Goal: Task Accomplishment & Management: Use online tool/utility

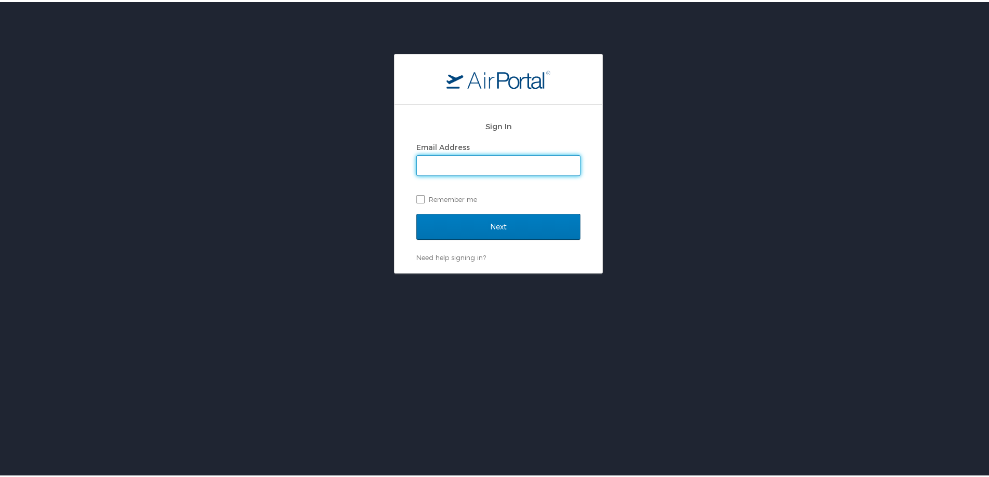
type input "[EMAIL_ADDRESS][DOMAIN_NAME]"
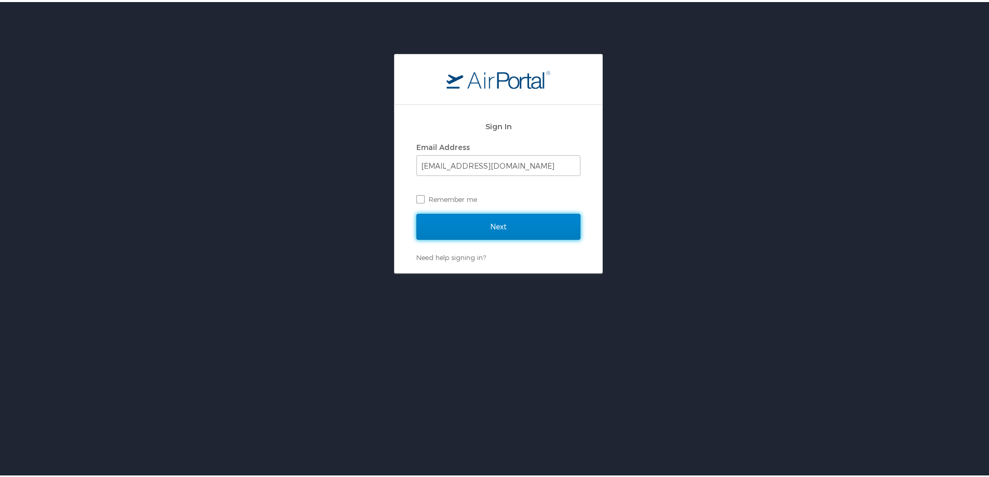
click at [476, 222] on input "Next" at bounding box center [498, 225] width 164 height 26
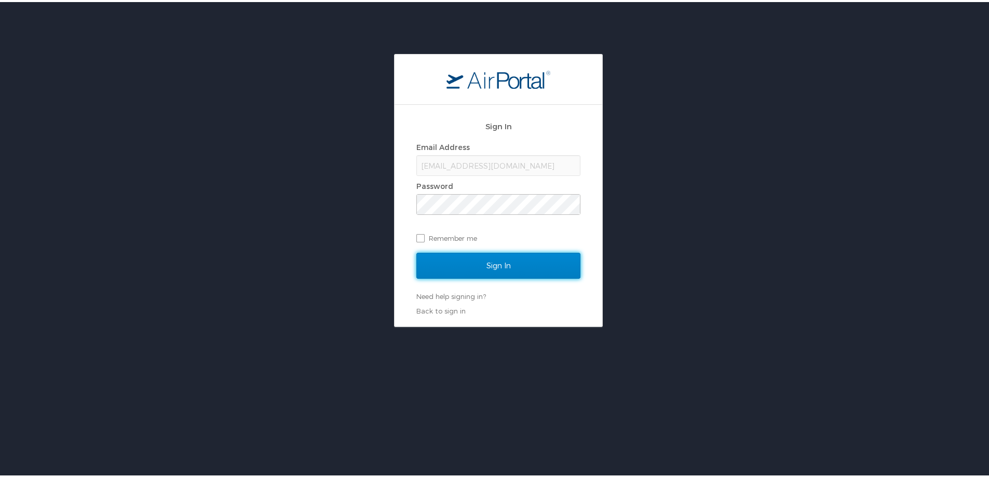
click at [471, 262] on input "Sign In" at bounding box center [498, 264] width 164 height 26
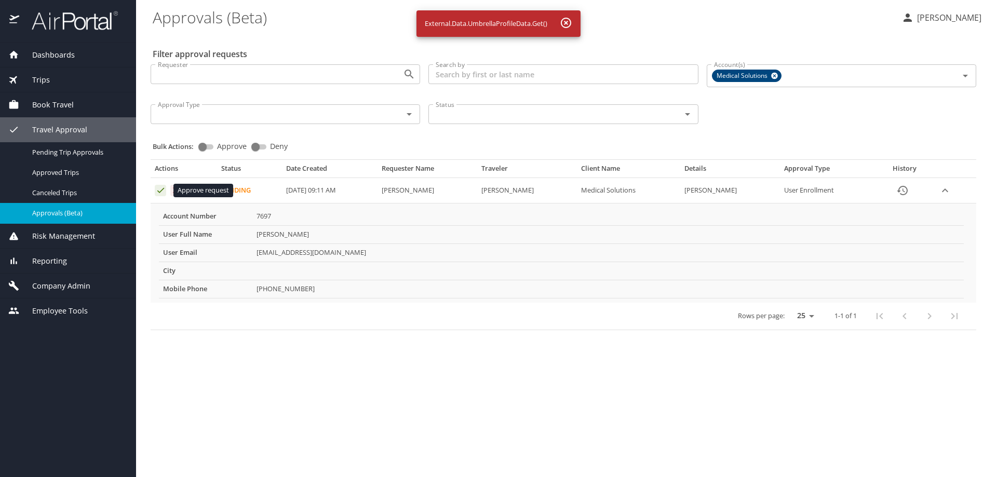
click at [156, 192] on icon "Approval table" at bounding box center [161, 190] width 10 height 10
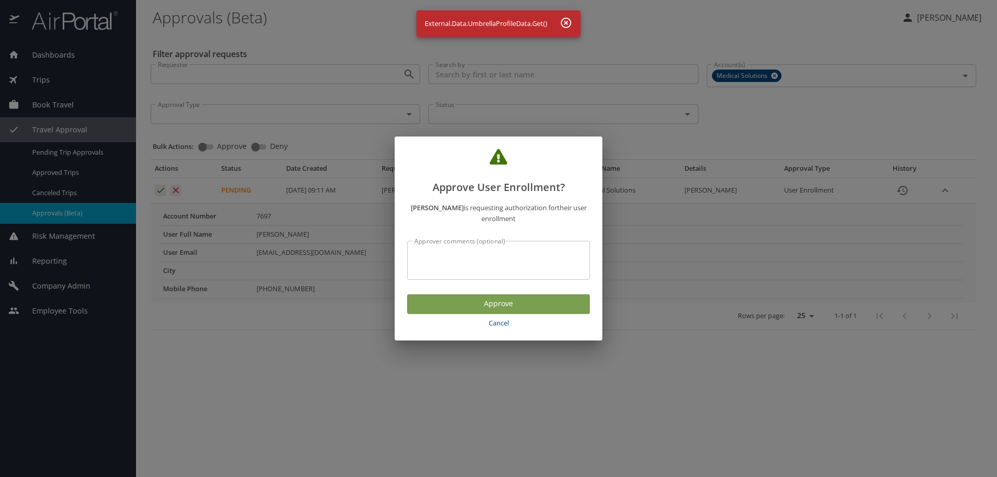
click at [459, 305] on span "Approve" at bounding box center [498, 304] width 166 height 13
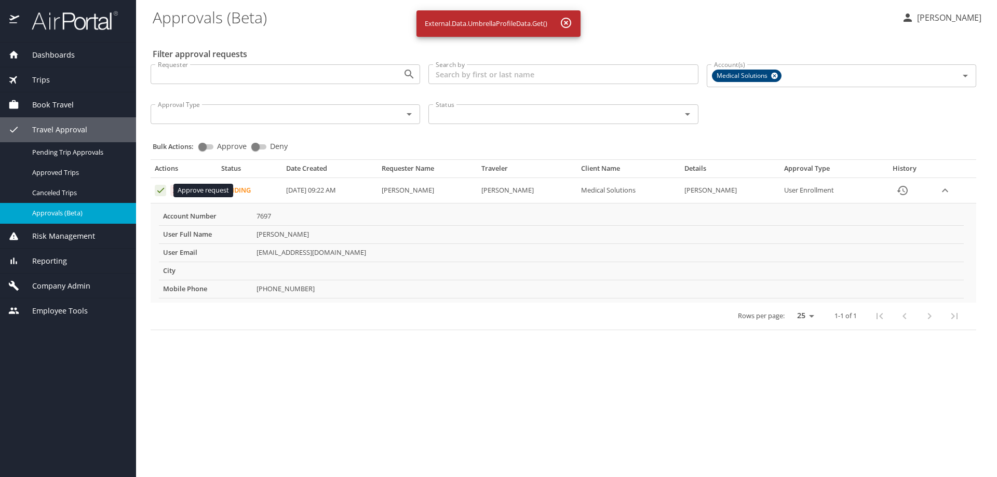
click at [158, 190] on icon "Approval table" at bounding box center [161, 190] width 10 height 10
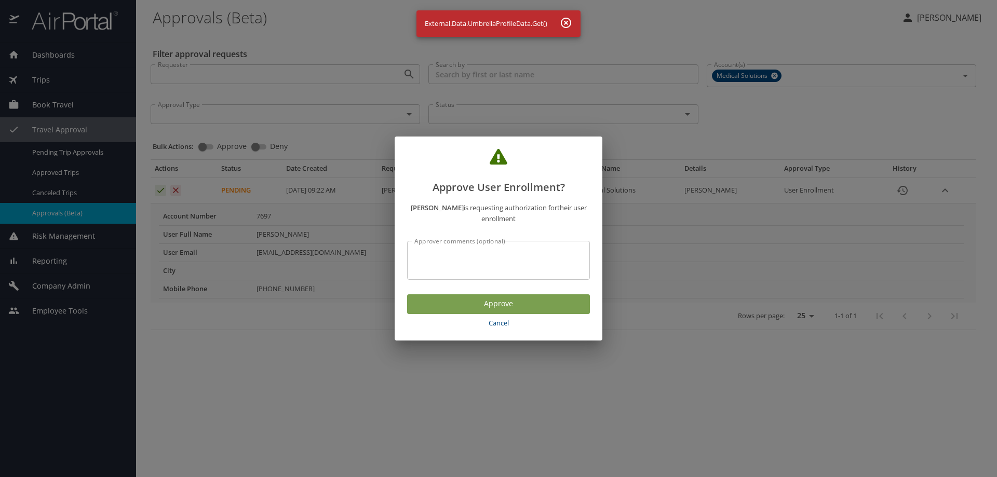
click at [452, 302] on span "Approve" at bounding box center [498, 304] width 166 height 13
